Goal: Transaction & Acquisition: Purchase product/service

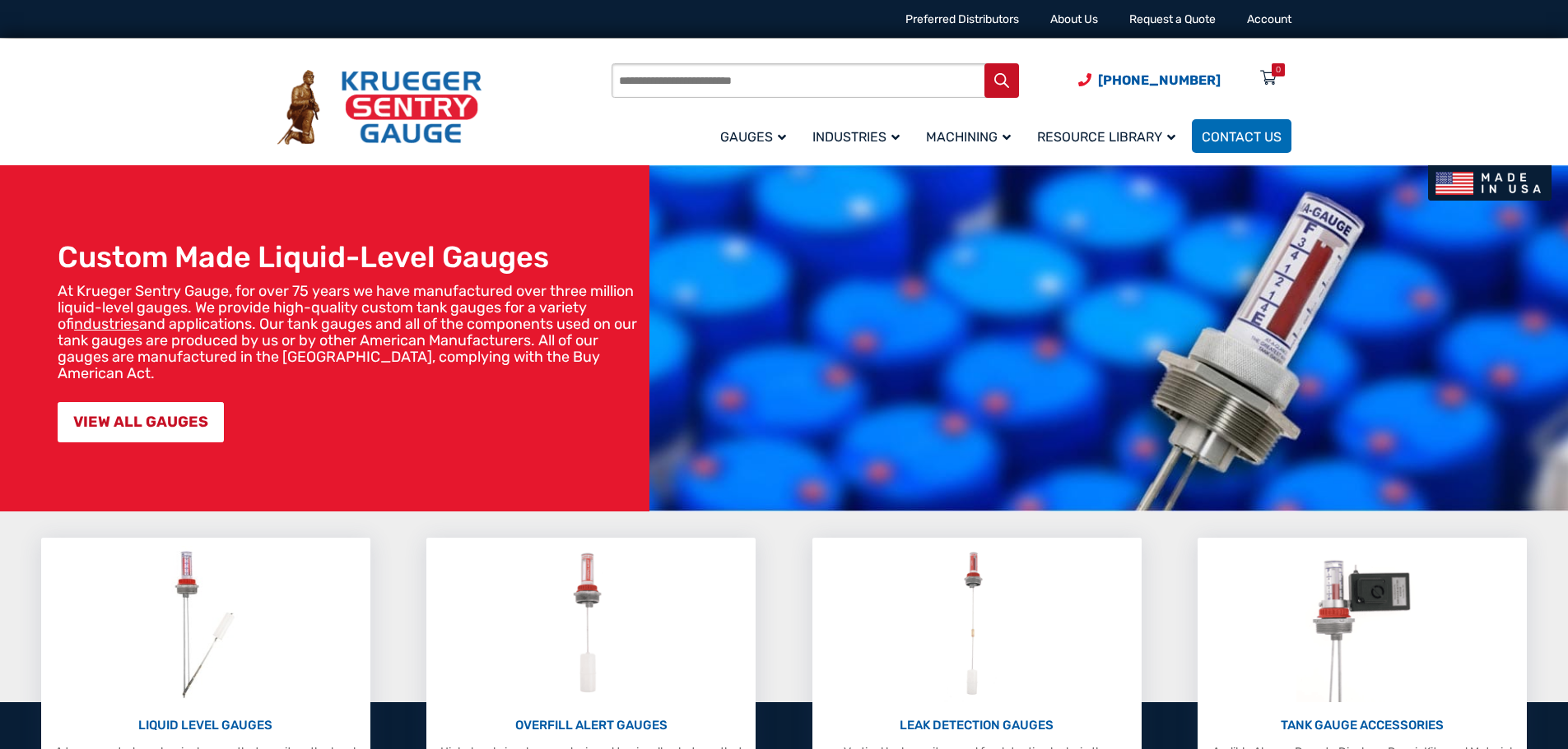
scroll to position [329, 0]
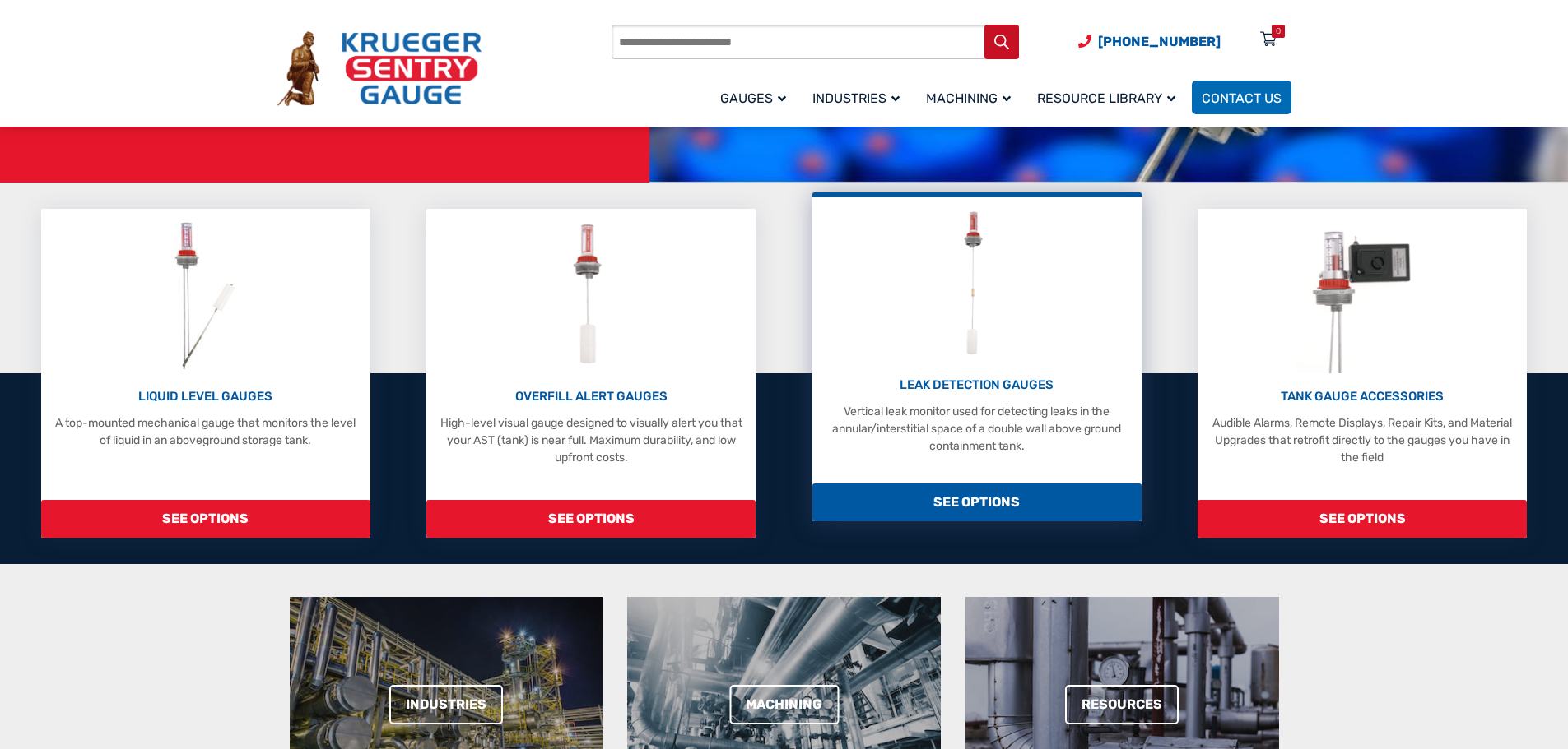
click at [975, 312] on img at bounding box center [976, 284] width 65 height 157
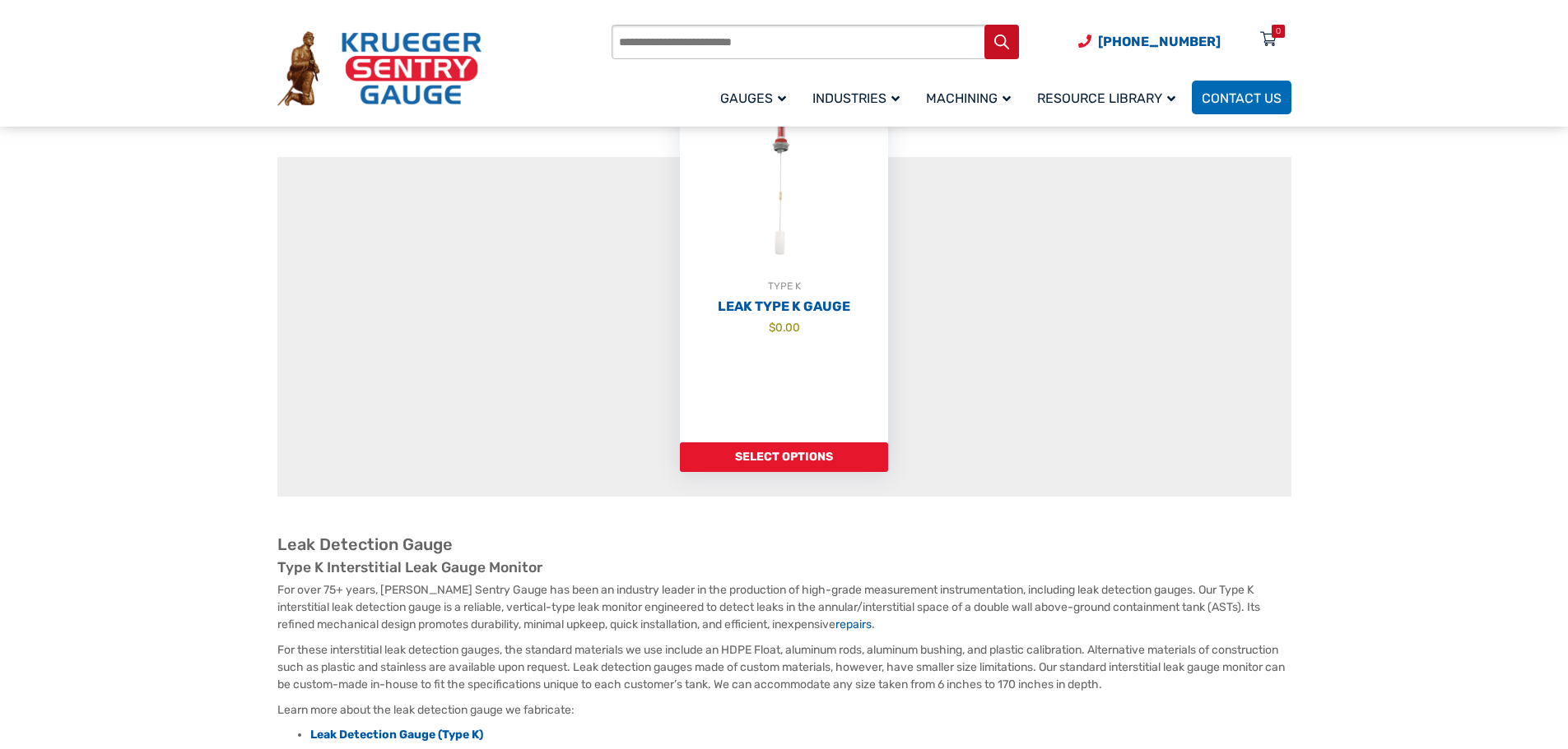
scroll to position [247, 0]
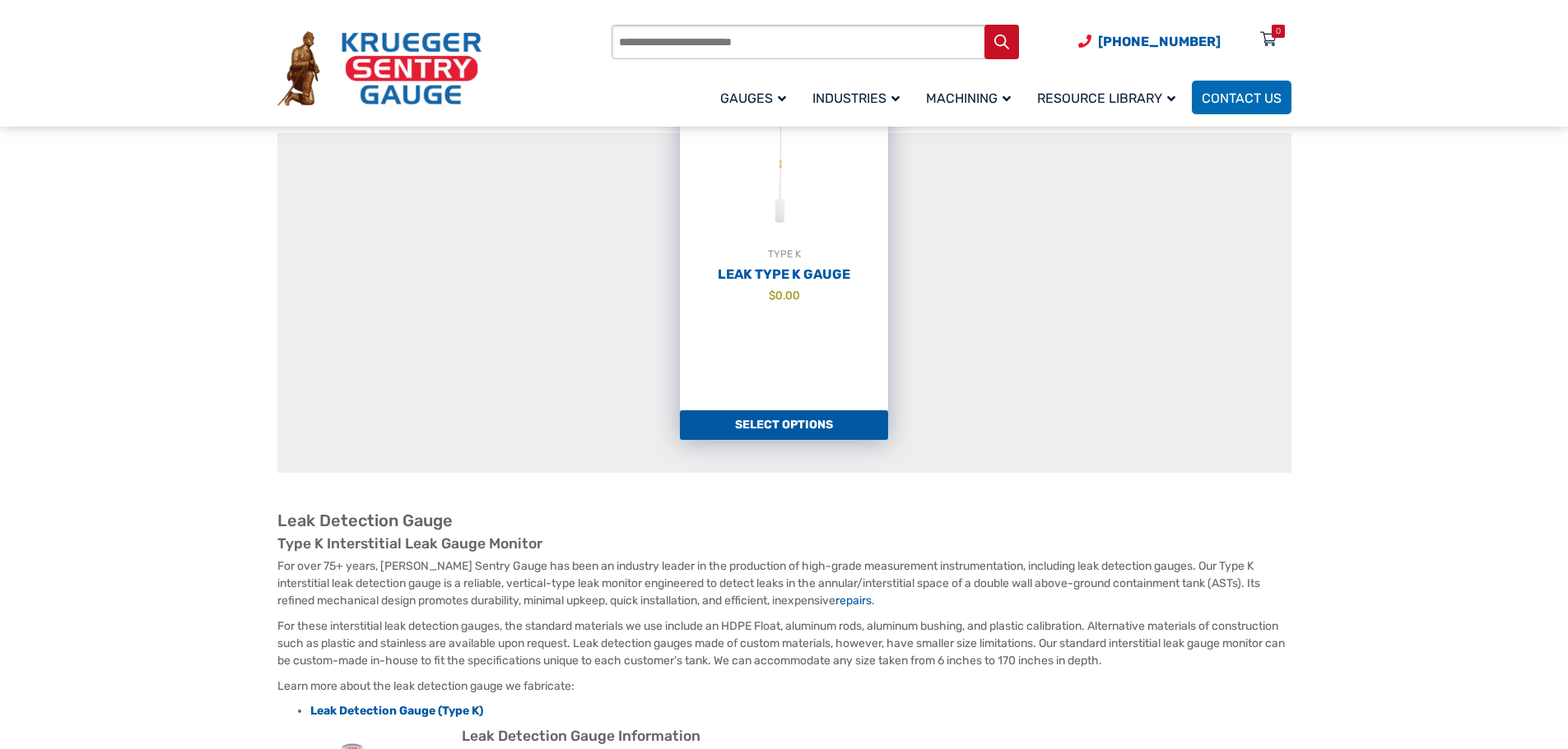
click at [783, 424] on link "Select options" at bounding box center [783, 424] width 208 height 29
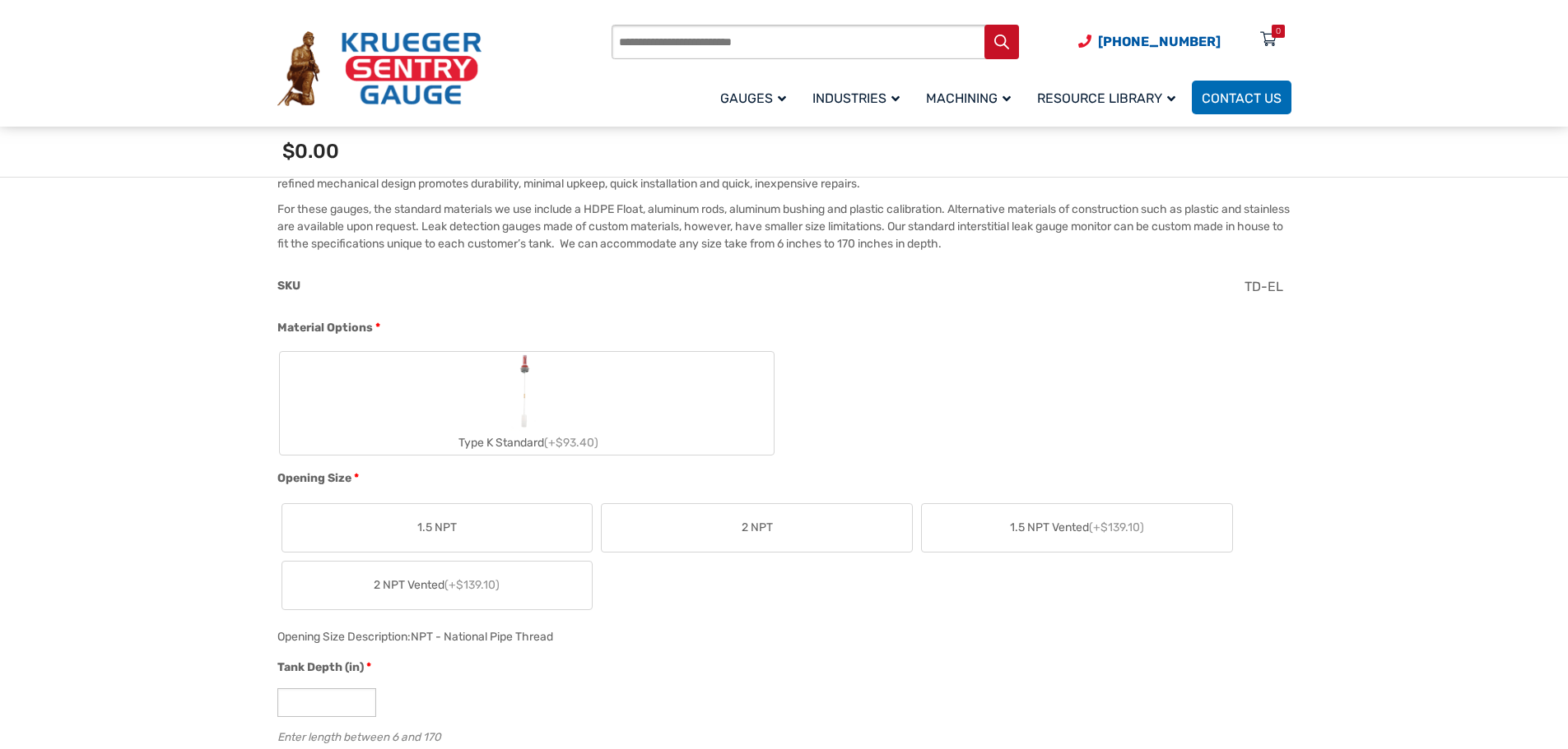
scroll to position [576, 0]
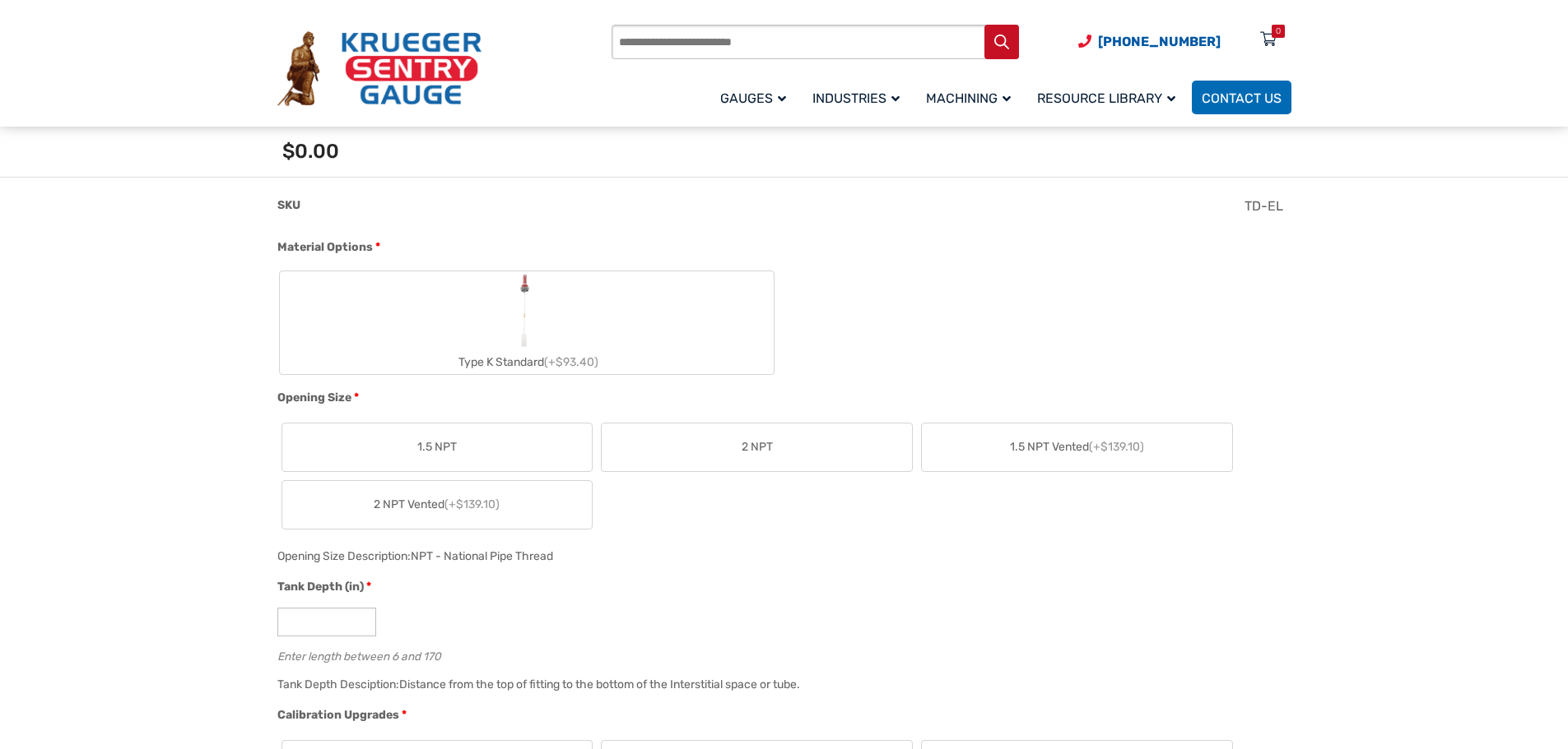
click at [675, 452] on label "2 NPT" at bounding box center [757, 447] width 311 height 48
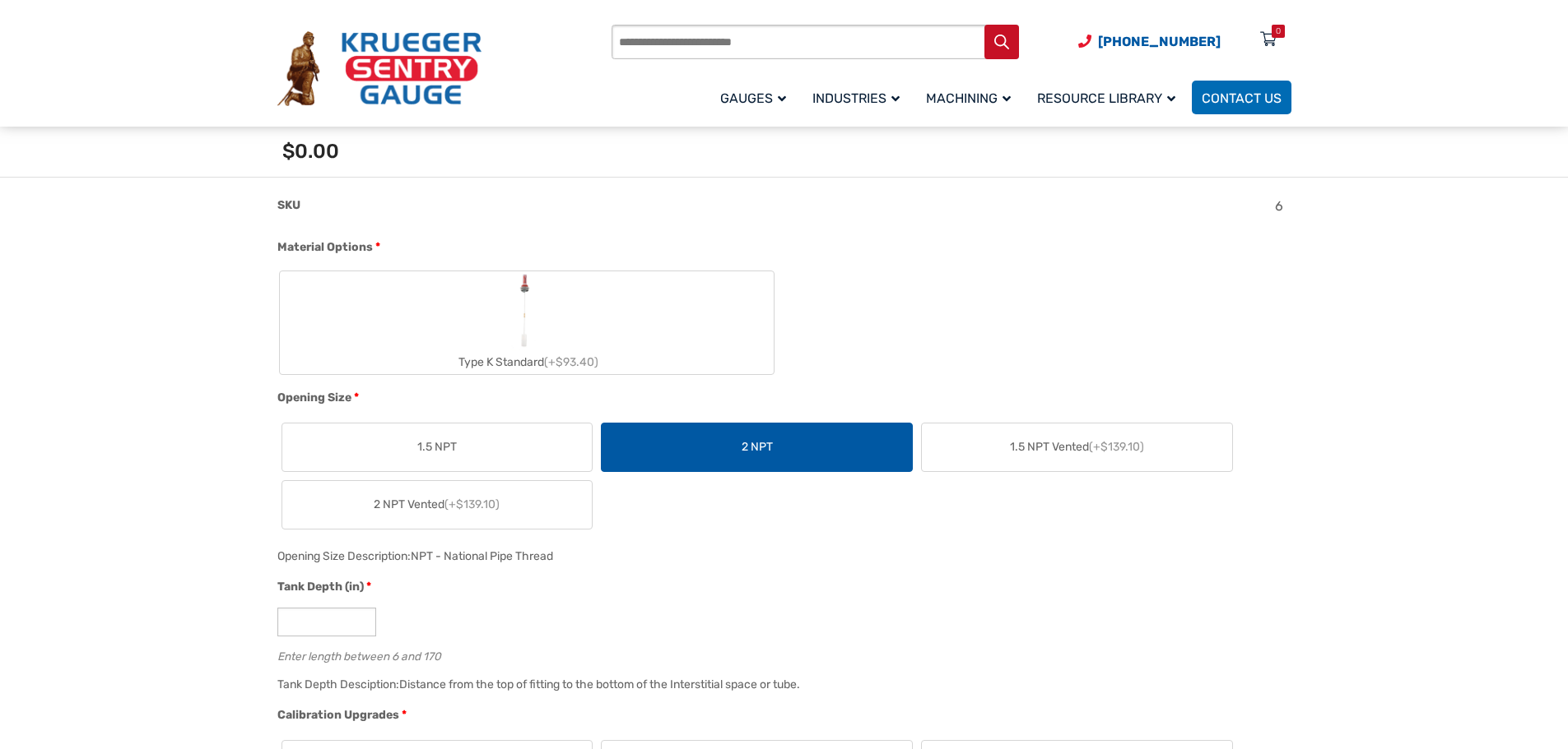
click at [581, 346] on label "Type K Standard (+$93.40)" at bounding box center [527, 323] width 494 height 103
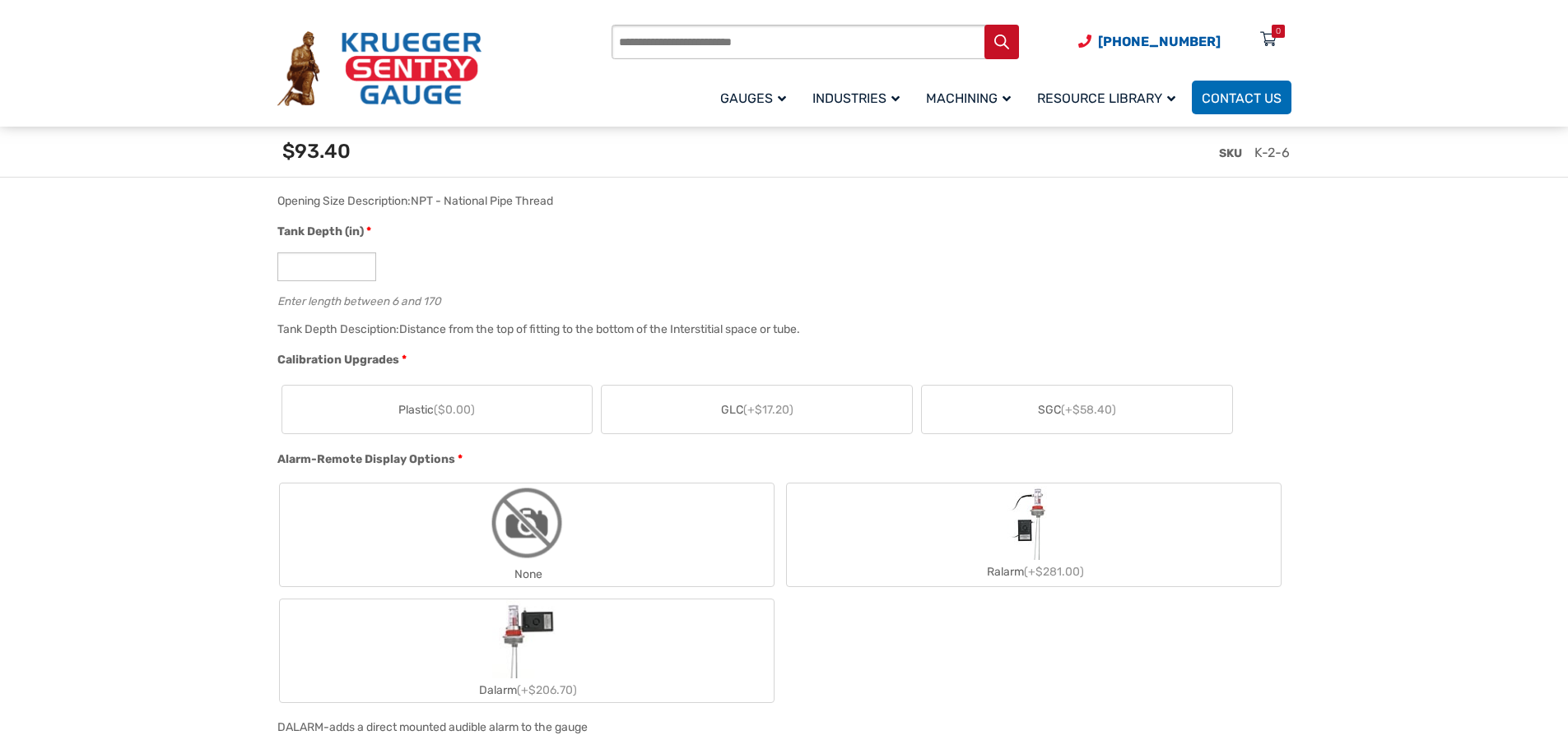
scroll to position [987, 0]
click at [314, 265] on input "*" at bounding box center [327, 265] width 99 height 29
click at [365, 264] on input "*" at bounding box center [327, 265] width 99 height 29
drag, startPoint x: 323, startPoint y: 259, endPoint x: 227, endPoint y: 263, distance: 96.1
click at [227, 263] on section "🔍 Leak Type K Gauge $ 0.00 Our Type K leak detection gauge is a reliable, verti…" at bounding box center [784, 750] width 1568 height 2744
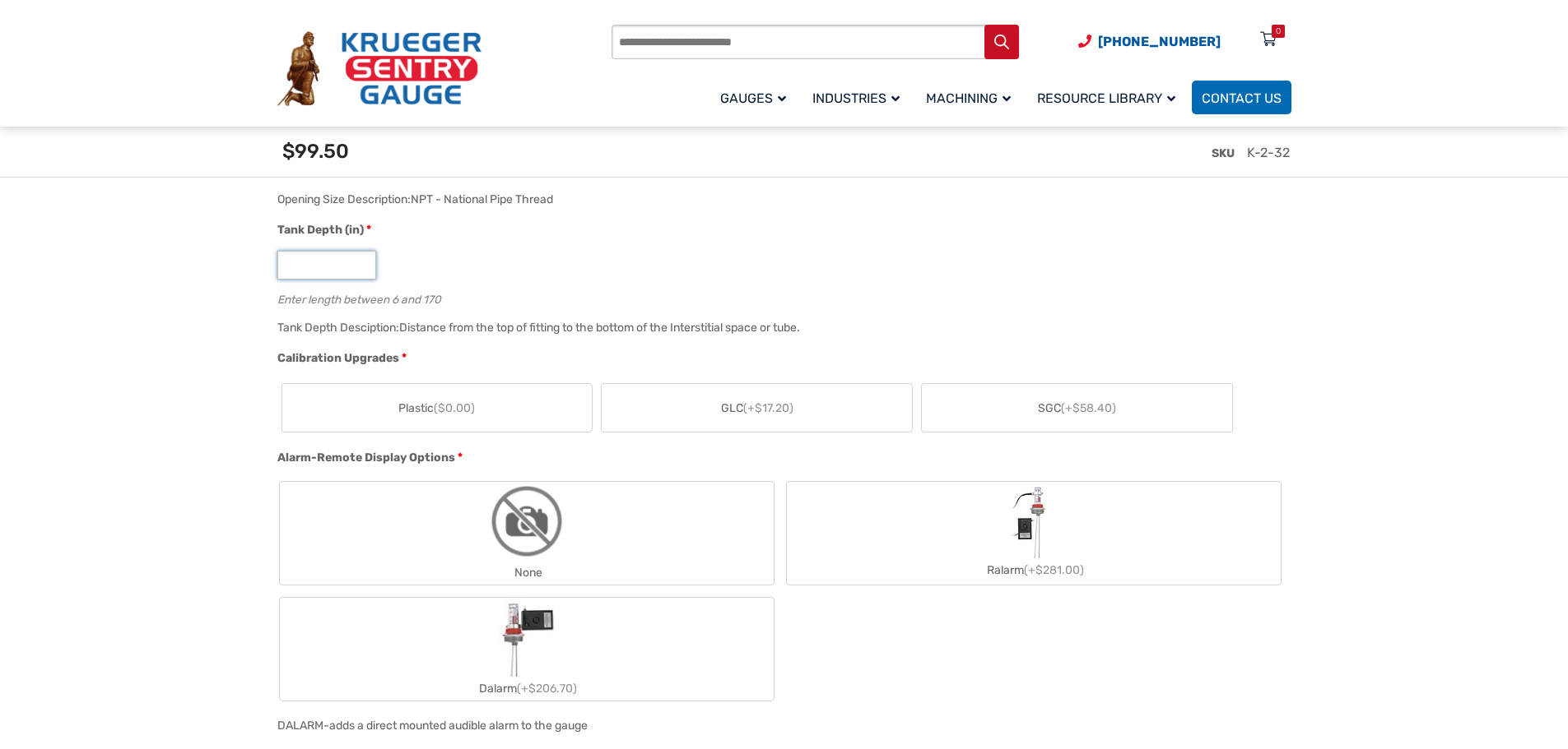
type input "**"
click at [542, 333] on div "Distance from the top of fitting to the bottom of the Interstitial space or tub…" at bounding box center [599, 328] width 401 height 14
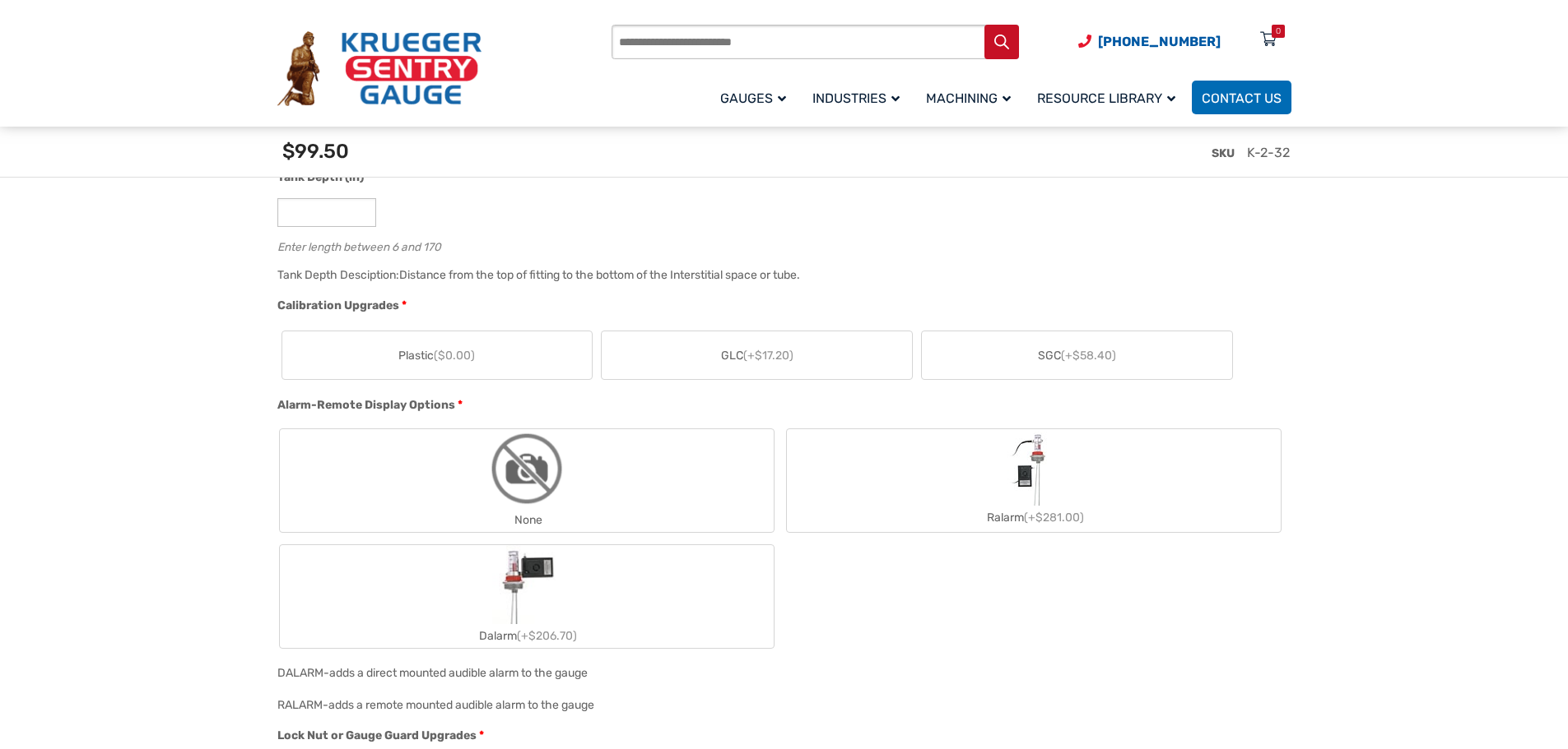
scroll to position [1069, 0]
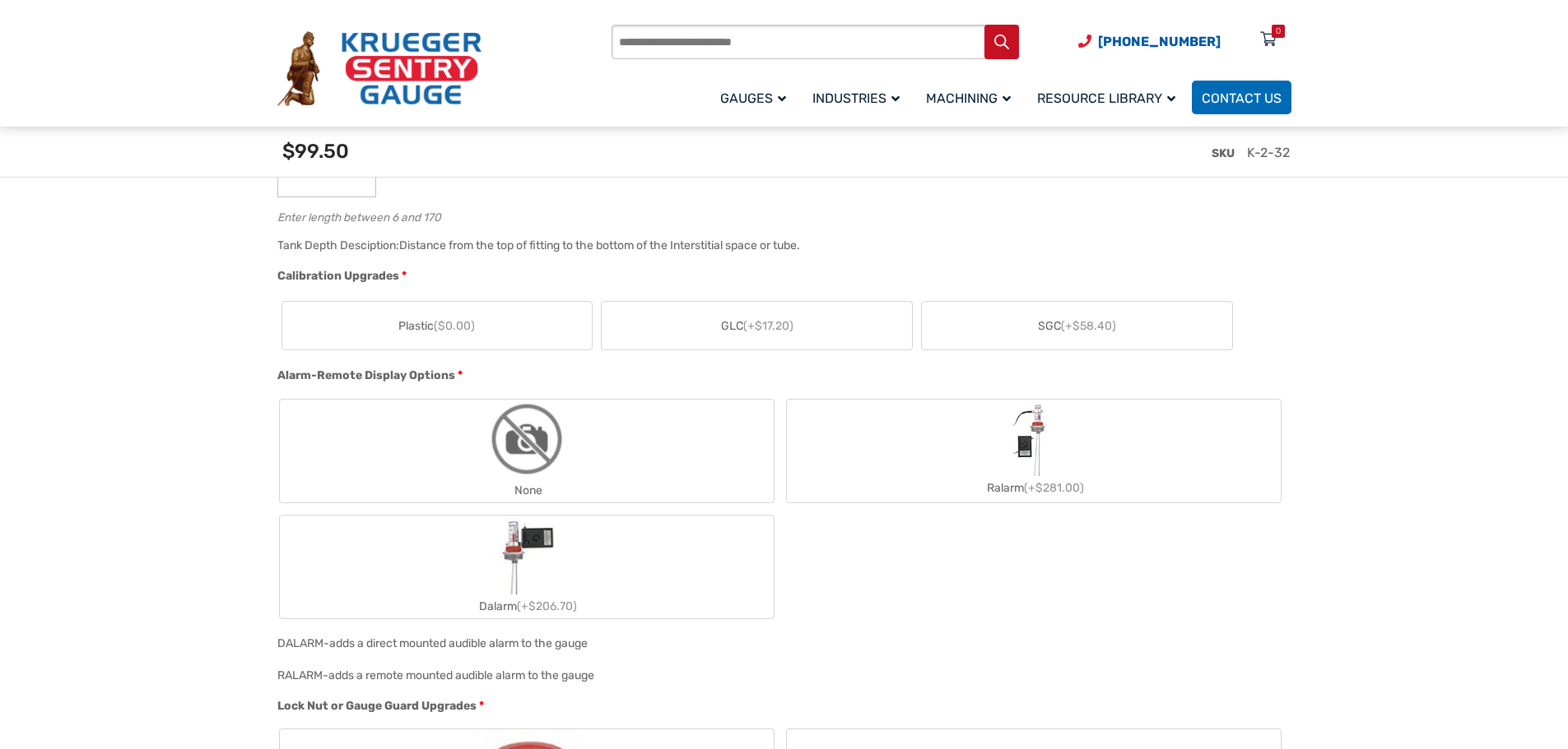
click at [457, 331] on span "($0.00)" at bounding box center [454, 326] width 42 height 14
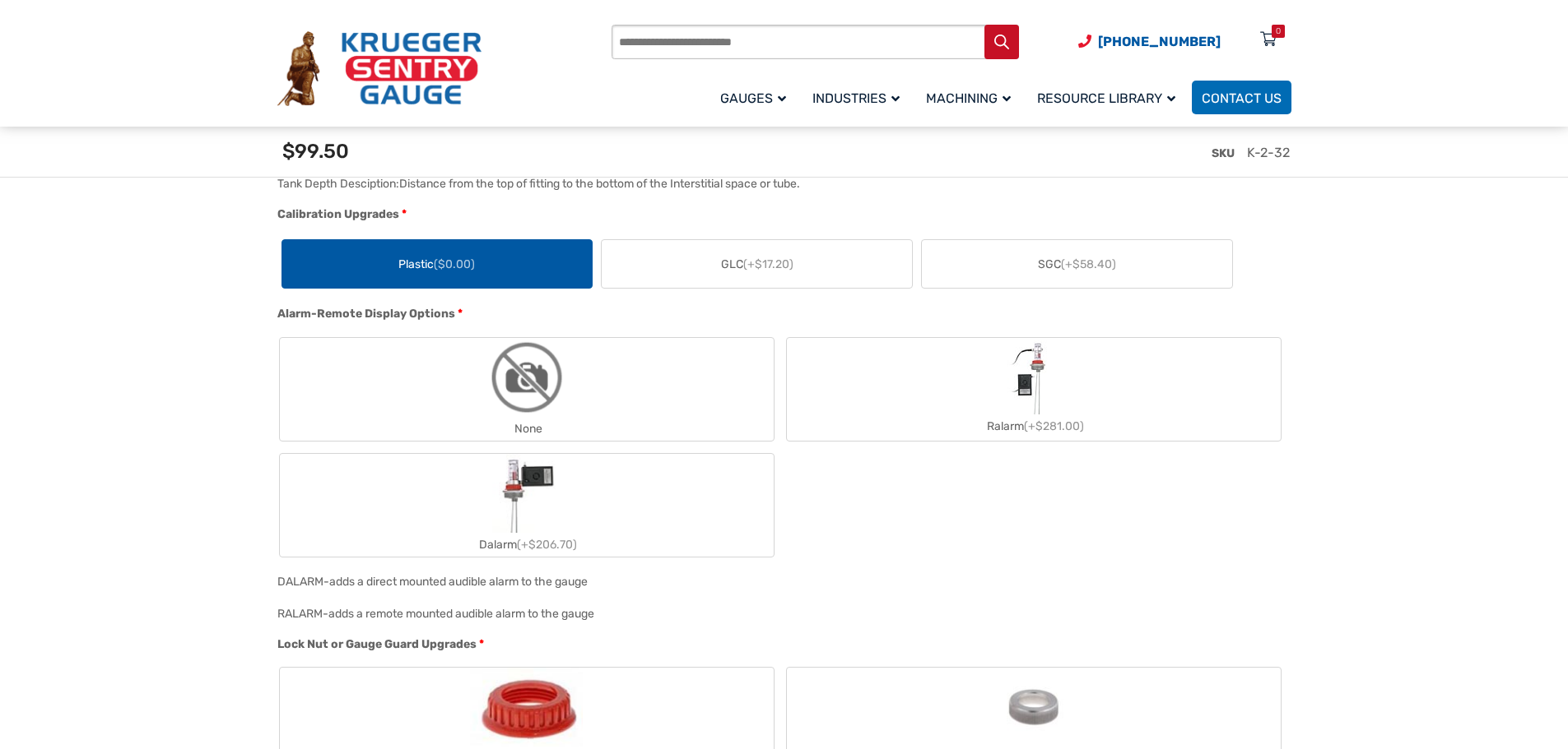
scroll to position [1234, 0]
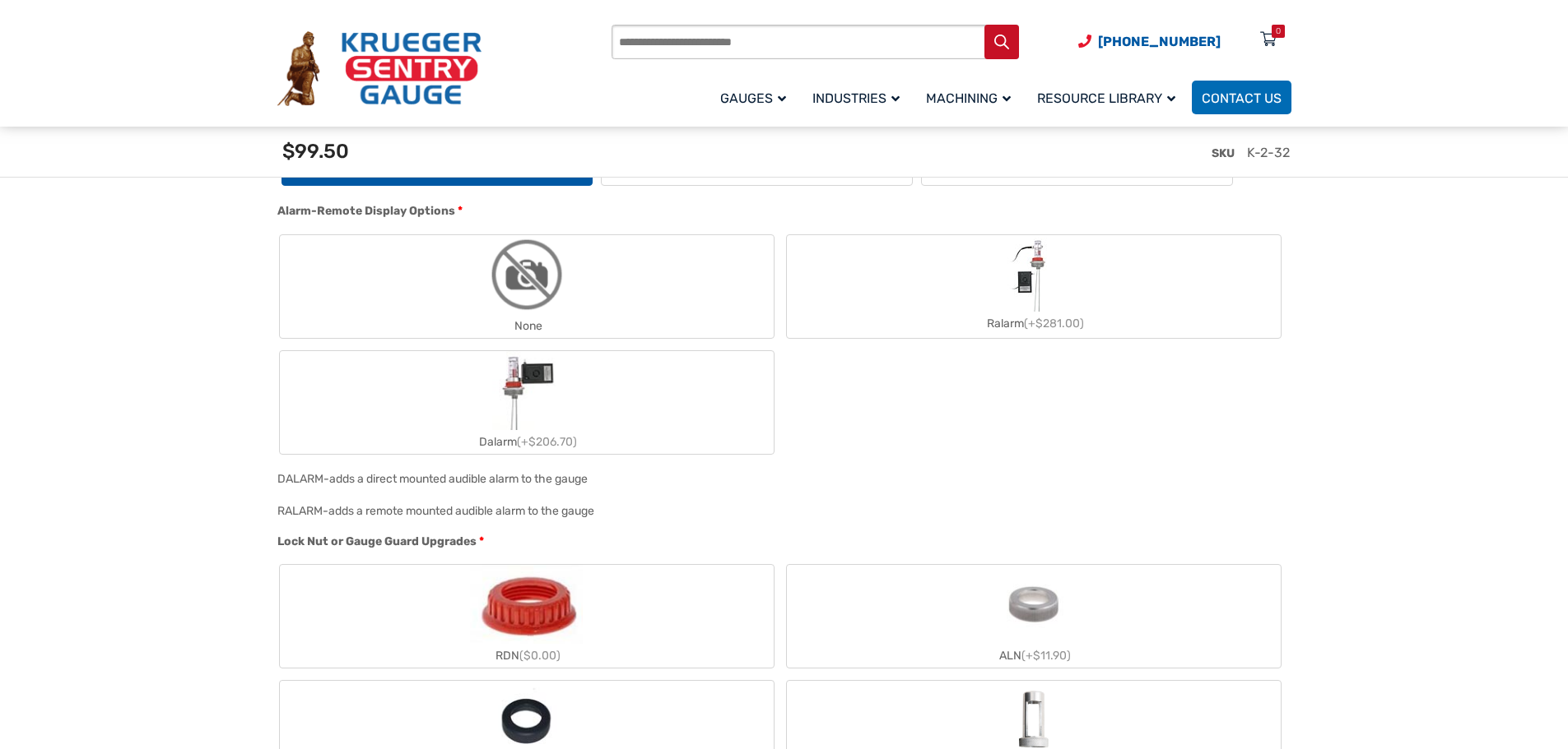
click at [637, 279] on label "None" at bounding box center [527, 287] width 494 height 103
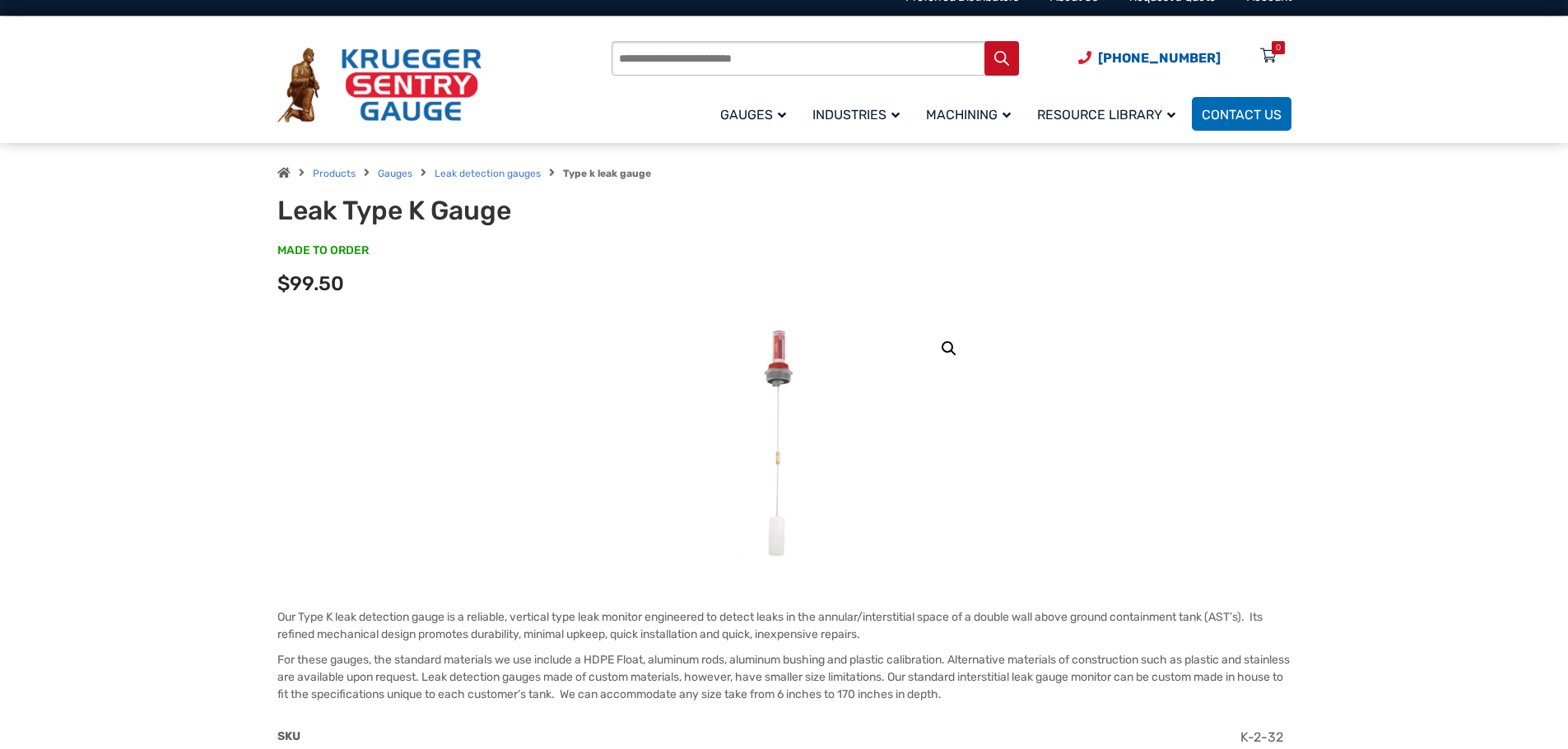
scroll to position [0, 0]
